Goal: Book appointment/travel/reservation

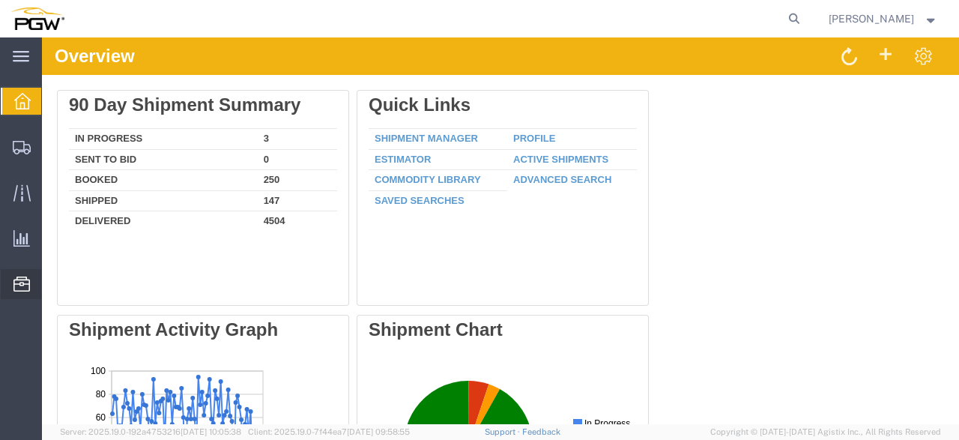
click at [0, 0] on span "Location Appointment" at bounding box center [0, 0] width 0 height 0
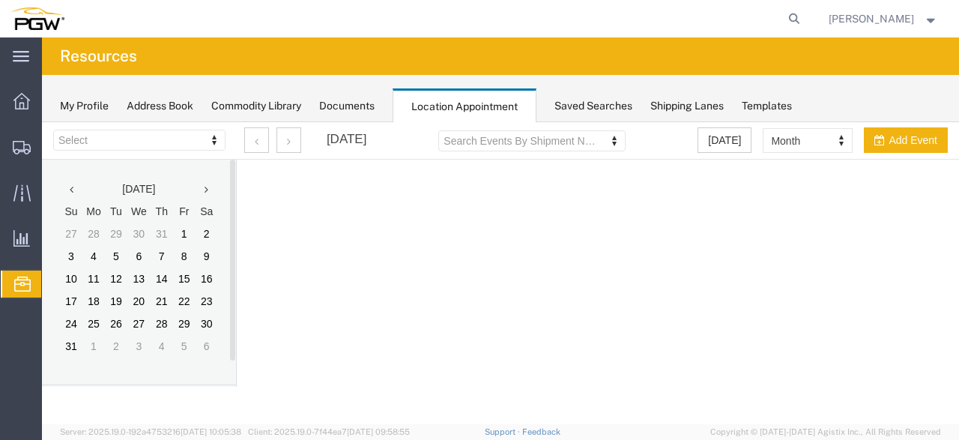
select select "28253"
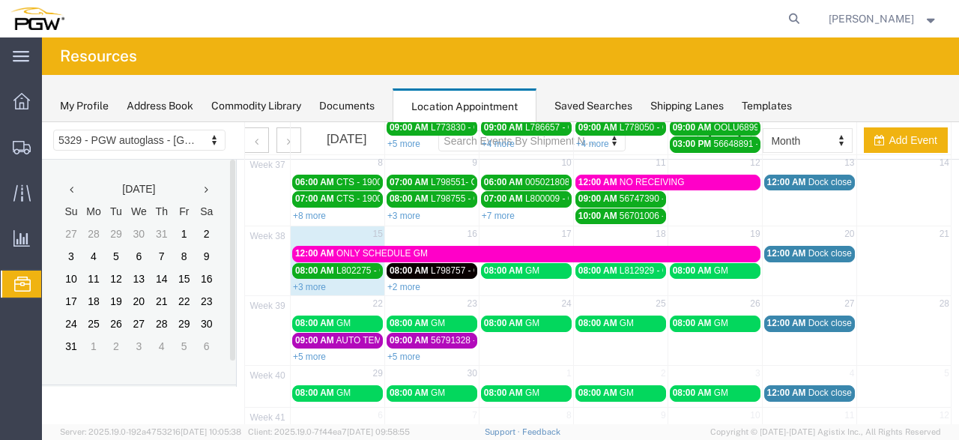
scroll to position [146, 0]
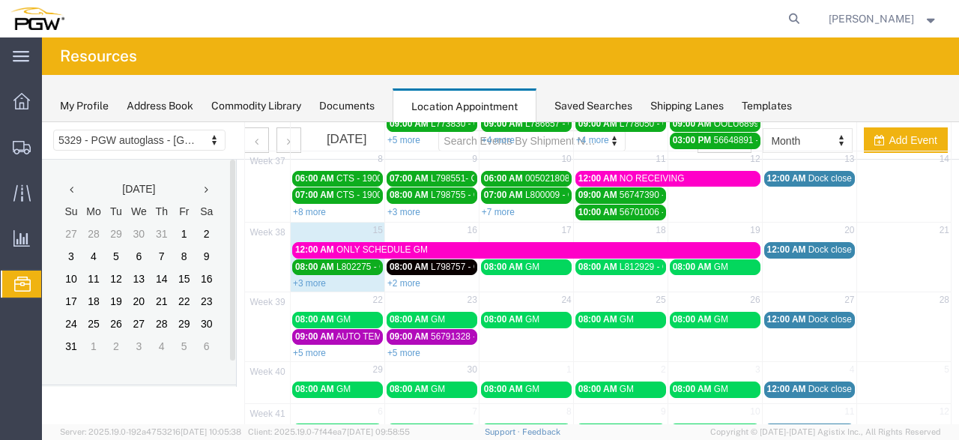
drag, startPoint x: 298, startPoint y: 275, endPoint x: 370, endPoint y: 302, distance: 76.8
click at [298, 278] on link "+3 more" at bounding box center [309, 283] width 33 height 10
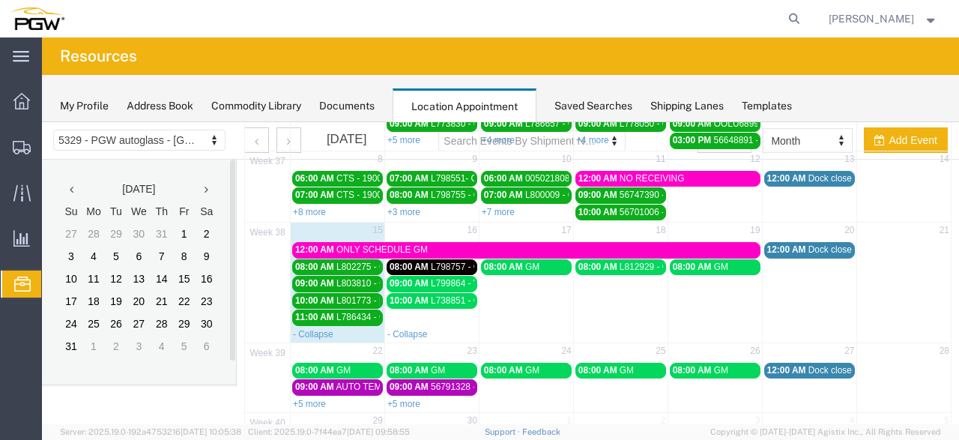
click at [365, 262] on span "L802275 - GM" at bounding box center [365, 267] width 57 height 10
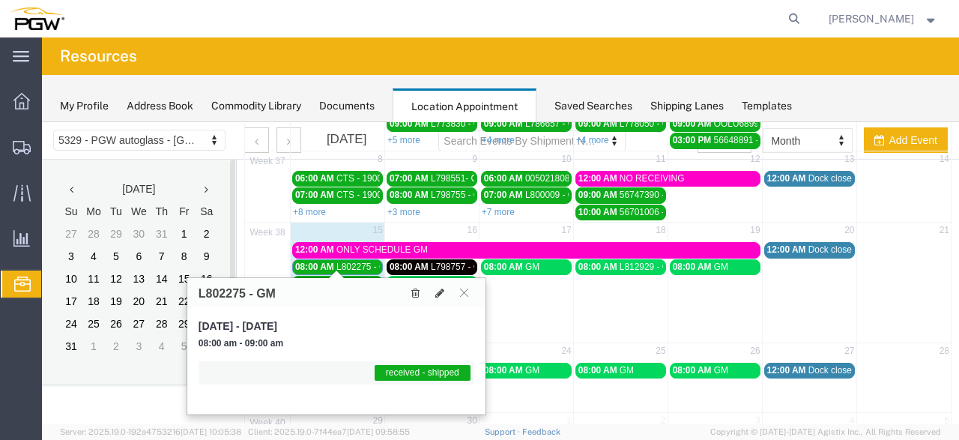
click at [365, 262] on span "L802275 - GM" at bounding box center [365, 267] width 57 height 10
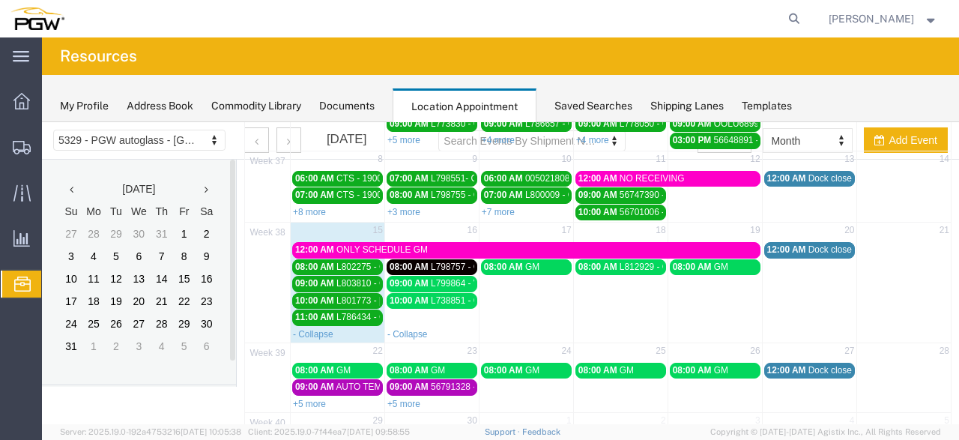
click at [361, 278] on span "L803810 - GM - BEREA - (54012)" at bounding box center [403, 283] width 133 height 10
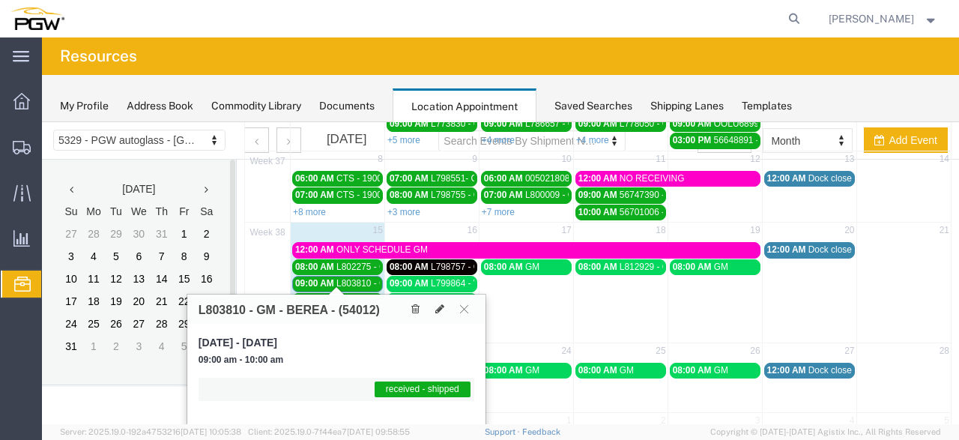
click at [583, 313] on td "08:00 AM L812929 - GM" at bounding box center [620, 292] width 94 height 67
select select "1"
select select
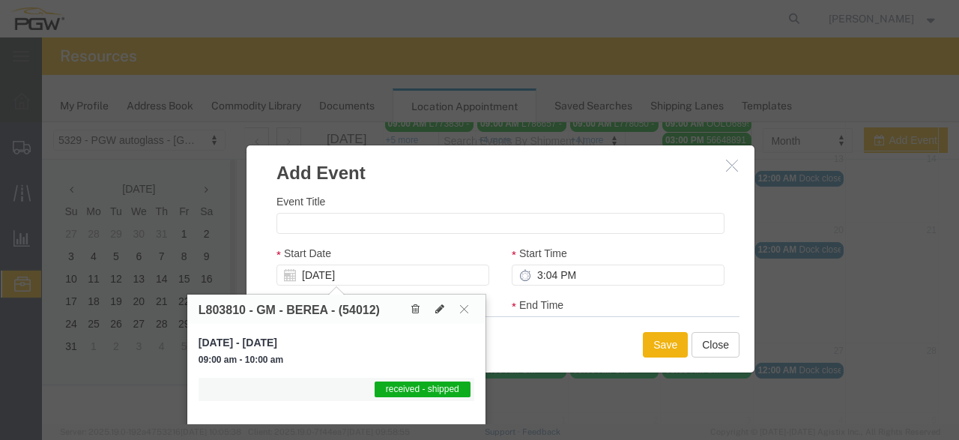
click at [727, 175] on button "button" at bounding box center [734, 166] width 19 height 19
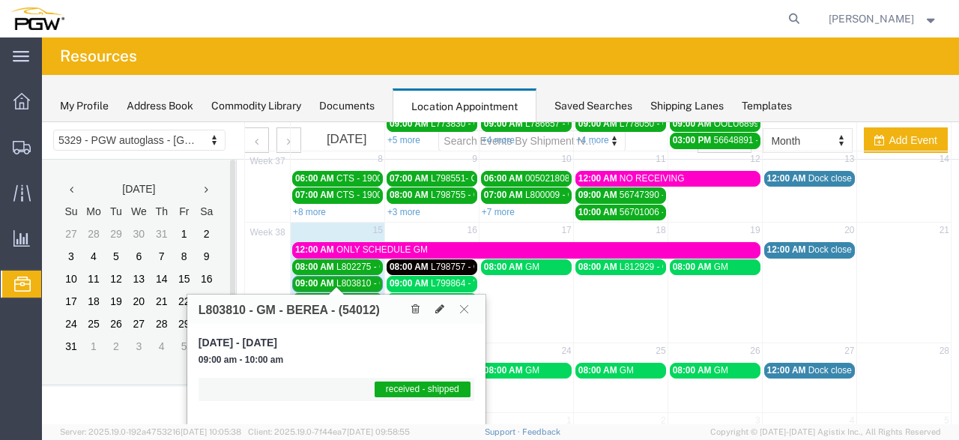
click at [464, 307] on icon at bounding box center [464, 308] width 8 height 9
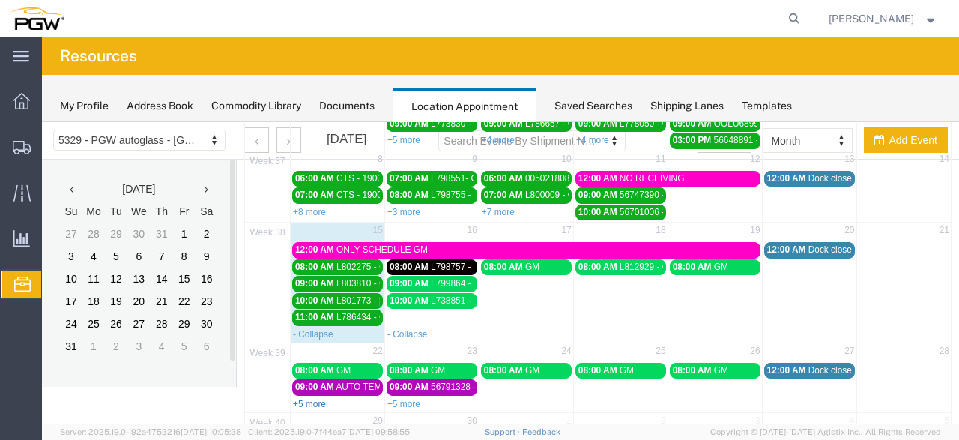
click at [311, 399] on link "+5 more" at bounding box center [309, 404] width 33 height 10
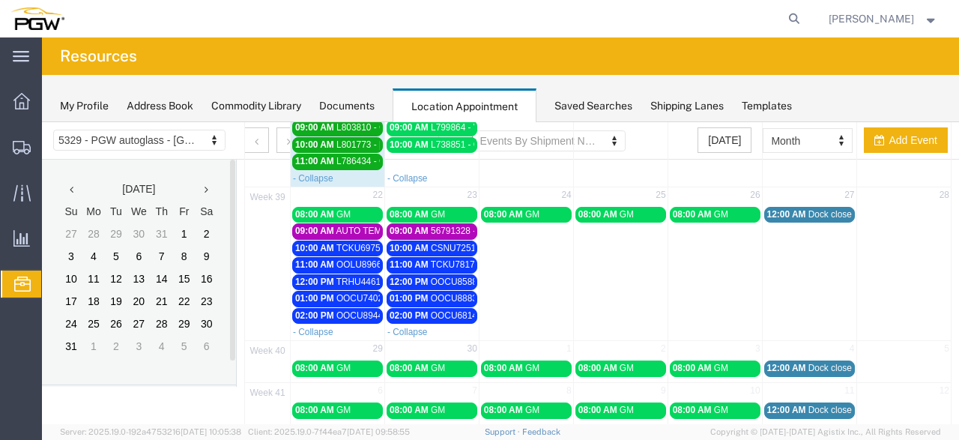
scroll to position [224, 0]
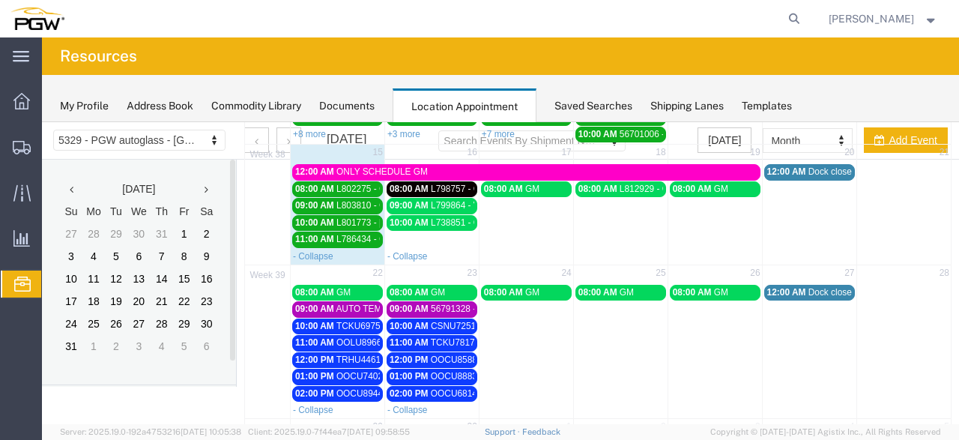
click at [857, 353] on td at bounding box center [904, 342] width 94 height 118
select select "1"
select select
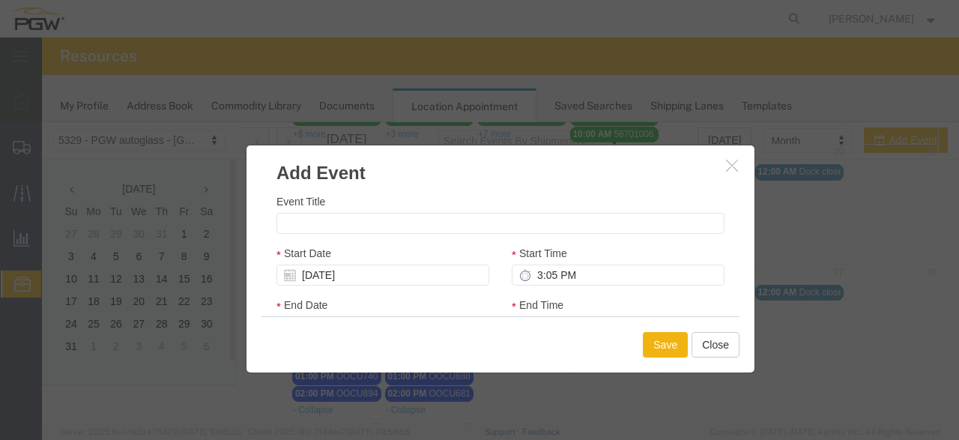
click at [732, 168] on button "button" at bounding box center [734, 166] width 19 height 19
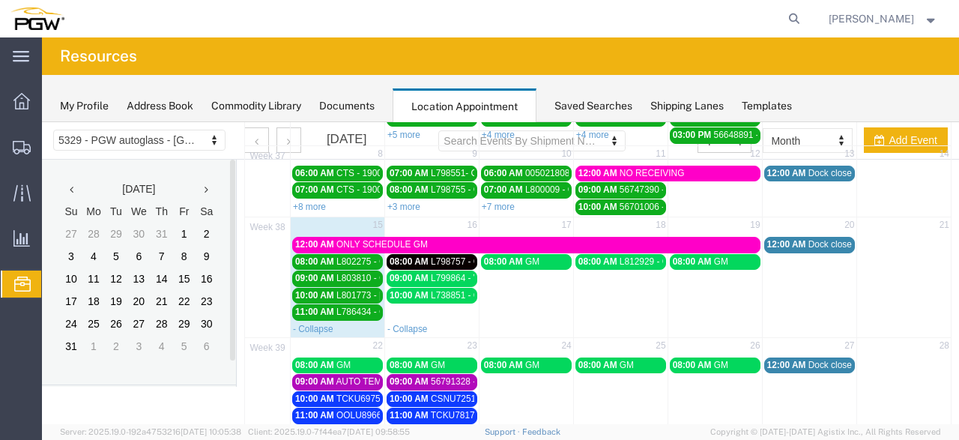
scroll to position [146, 0]
